Goal: Information Seeking & Learning: Learn about a topic

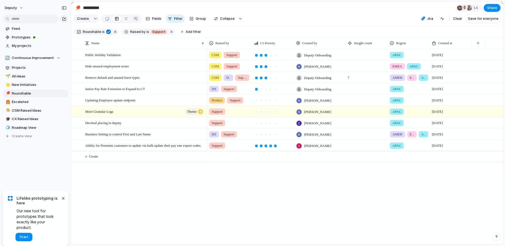
click at [293, 193] on div "CSM Support Deputy Onboarding APAC [DATE] CSM Support [PERSON_NAME] EMEA APAC […" at bounding box center [355, 146] width 297 height 195
click at [168, 148] on span "Ability for Premium customers to update via bulk update their pay rate export c…" at bounding box center [143, 145] width 116 height 6
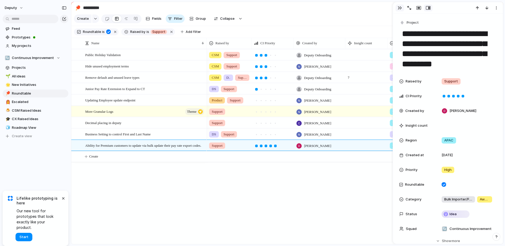
click at [400, 8] on div "button" at bounding box center [400, 8] width 4 height 4
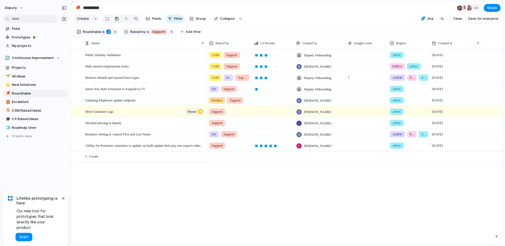
click at [342, 213] on div "CSM Support Deputy Onboarding APAC [DATE] CSM Support [PERSON_NAME] EMEA APAC […" at bounding box center [355, 146] width 297 height 195
click at [159, 82] on div "Remove default and unused leave types" at bounding box center [145, 77] width 120 height 11
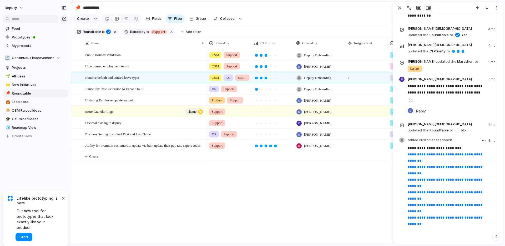
scroll to position [440, 0]
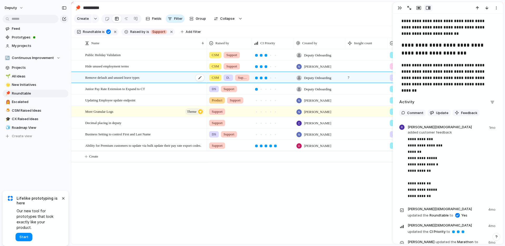
click at [164, 79] on div "Remove default and unused leave types" at bounding box center [145, 77] width 120 height 11
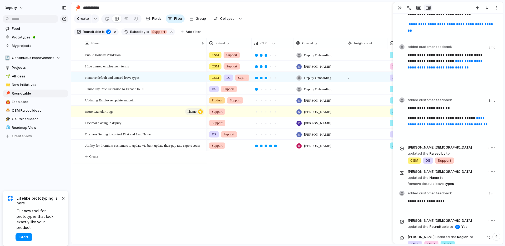
scroll to position [1114, 0]
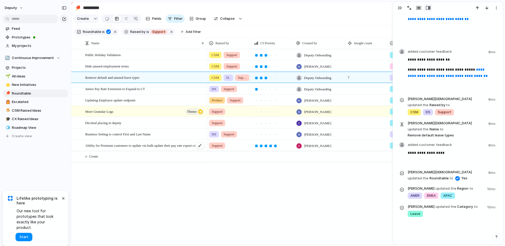
click at [116, 148] on span "Ability for Premium customers to update via bulk update their pay rate export c…" at bounding box center [143, 145] width 116 height 6
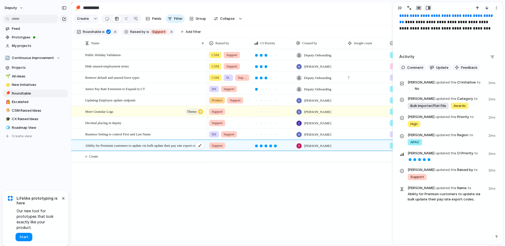
scroll to position [500, 0]
click at [168, 35] on button "button" at bounding box center [171, 31] width 7 height 7
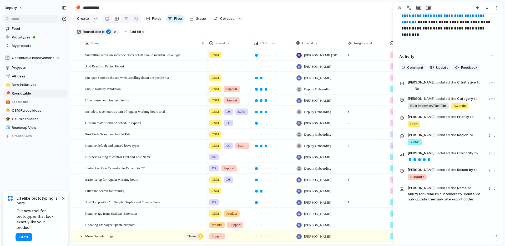
click at [345, 19] on section "Create Fields Filter Group Zoom Collapse Jira Clear Save for everyone" at bounding box center [287, 19] width 432 height 13
click at [397, 8] on button "button" at bounding box center [400, 7] width 8 height 7
